Goal: Information Seeking & Learning: Find specific fact

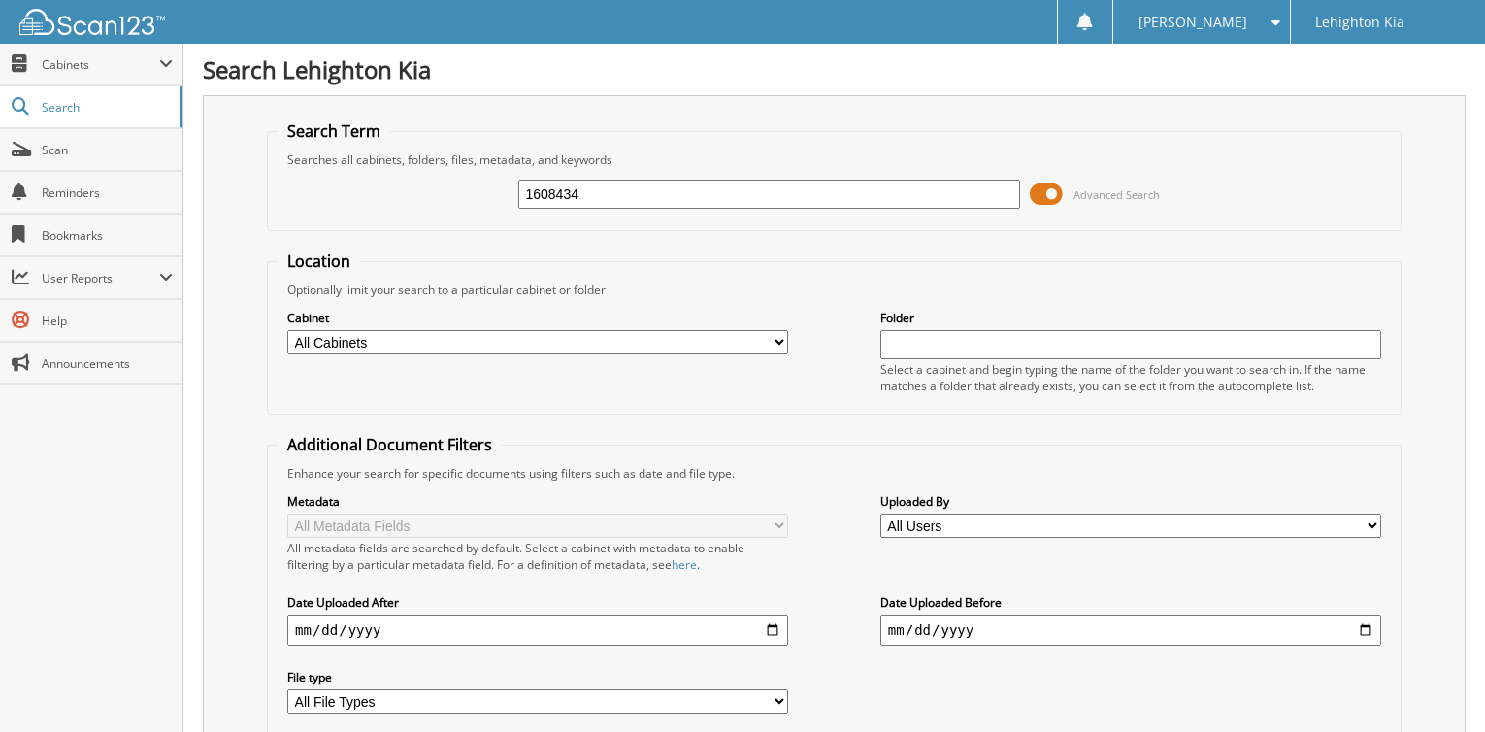
type input "1608434"
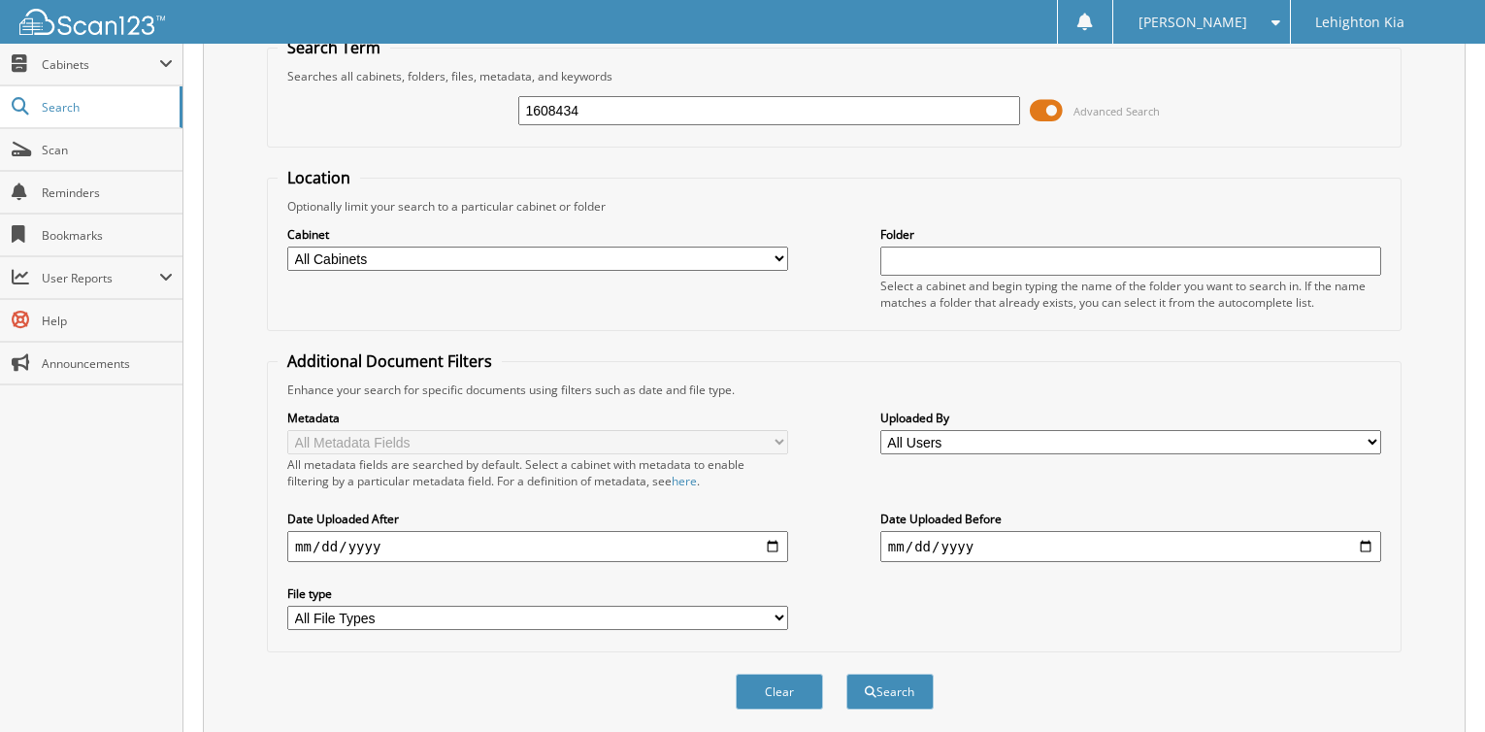
scroll to position [217, 0]
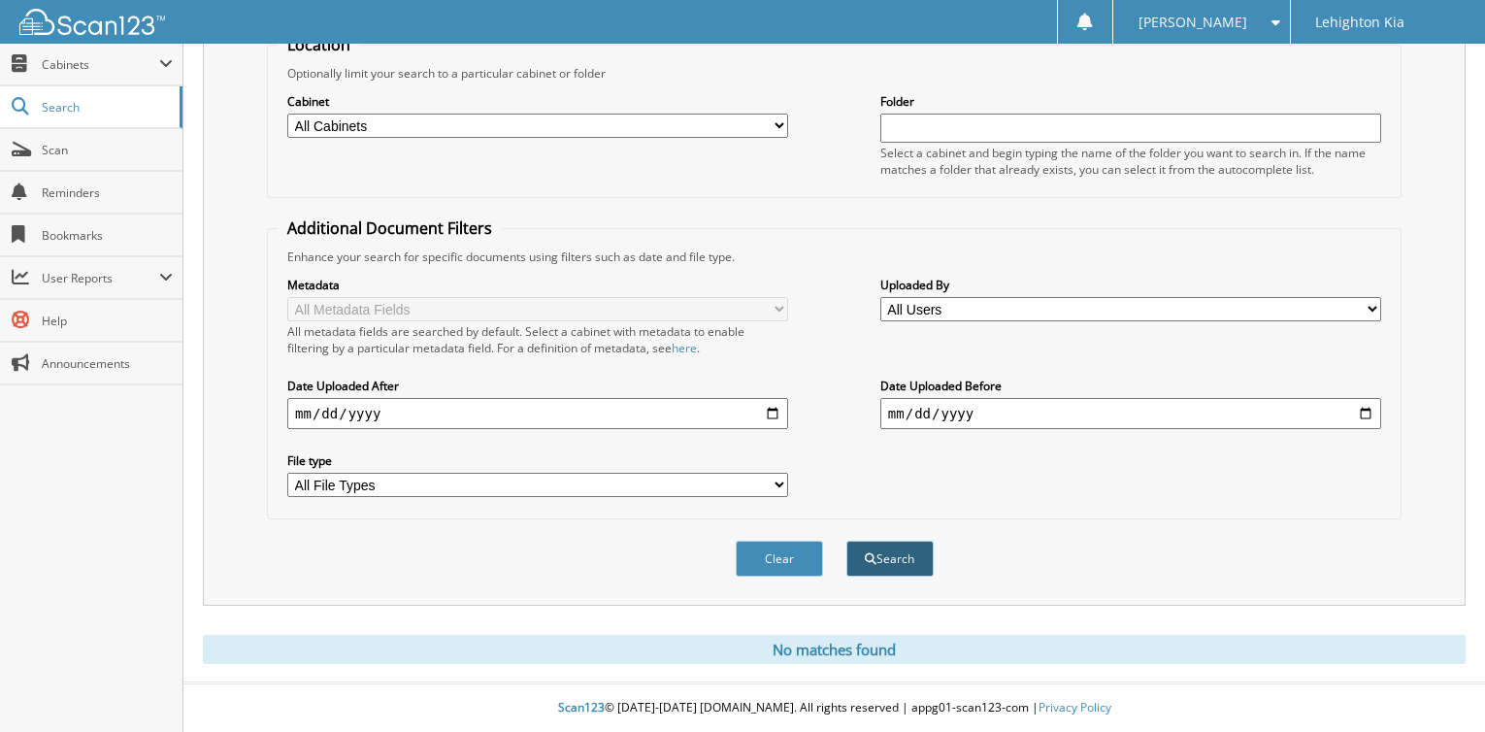
click at [862, 554] on button "Search" at bounding box center [889, 558] width 87 height 36
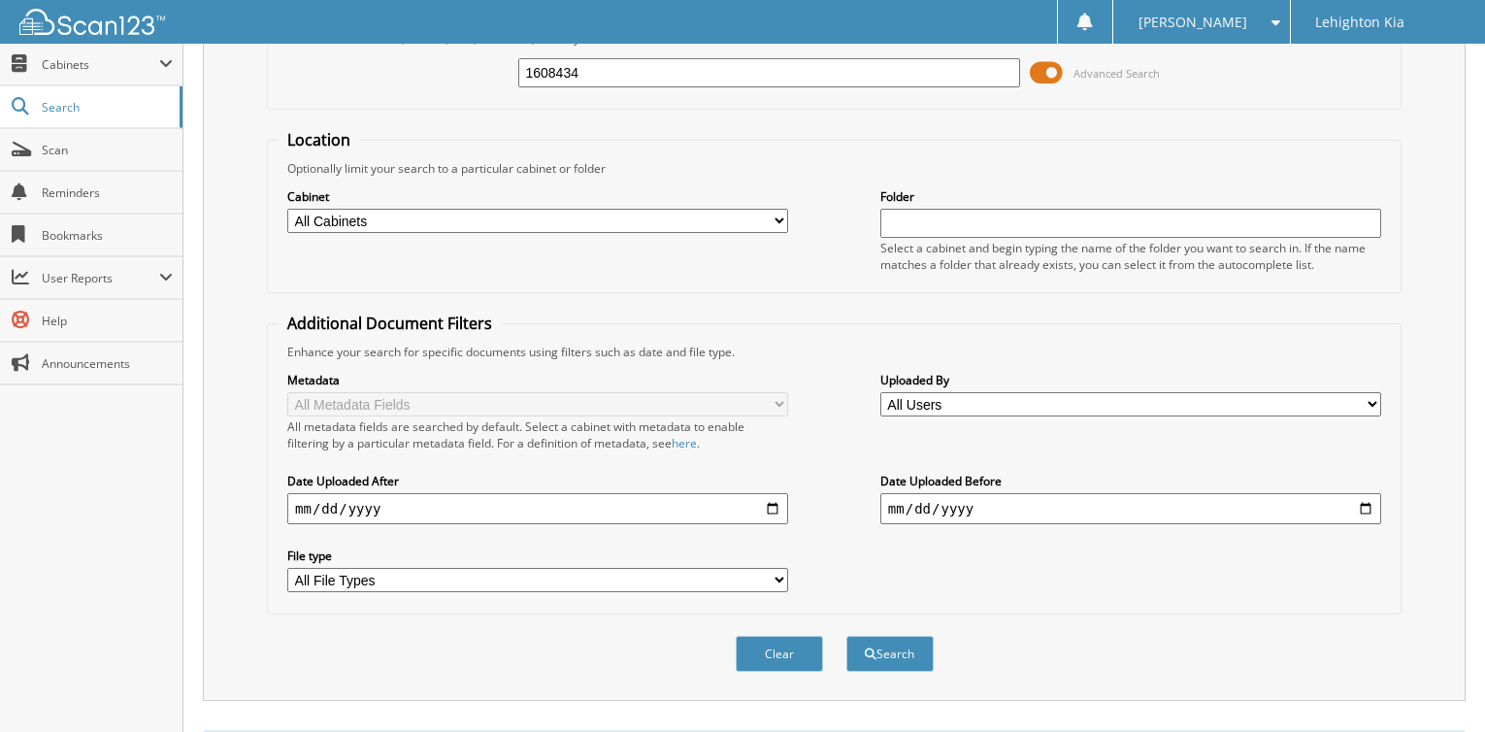
scroll to position [217, 0]
